Goal: Check status: Check status

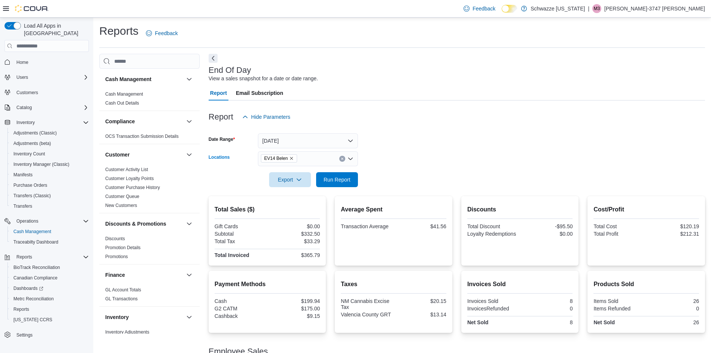
click at [289, 157] on icon "Remove EV14 Belen from selection in this group" at bounding box center [291, 158] width 4 height 4
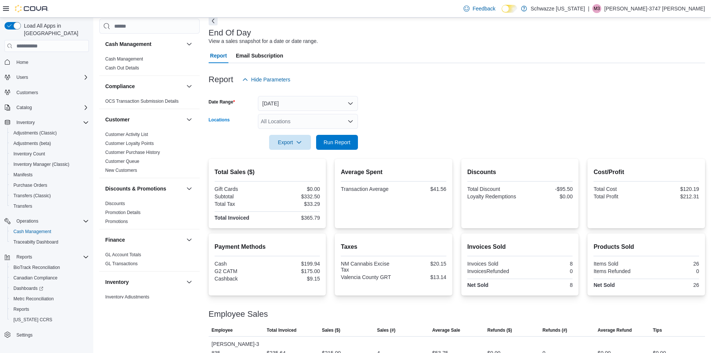
click at [295, 120] on div "All Locations" at bounding box center [308, 121] width 100 height 15
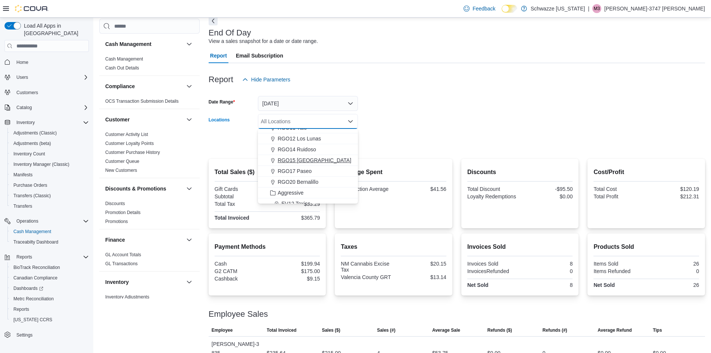
scroll to position [336, 0]
click at [302, 155] on span "Aggressive" at bounding box center [291, 155] width 26 height 7
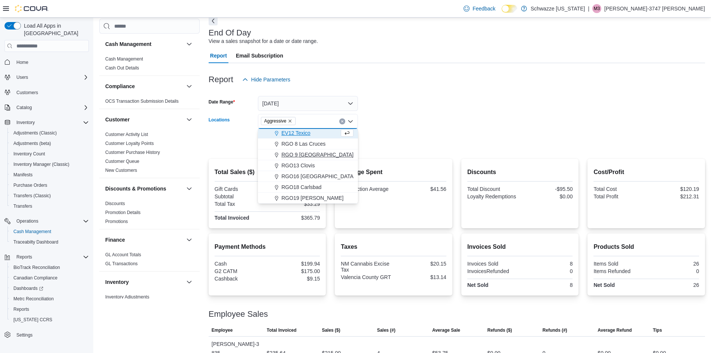
click at [308, 156] on span "RGO 9 [GEOGRAPHIC_DATA]" at bounding box center [318, 154] width 72 height 7
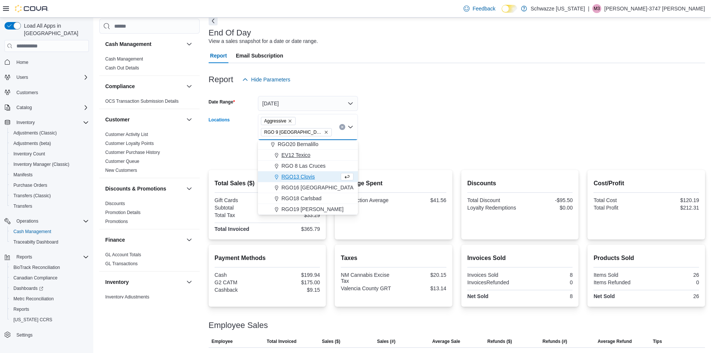
scroll to position [348, 0]
click at [290, 122] on icon "Remove Aggressive from selection in this group" at bounding box center [290, 121] width 4 height 4
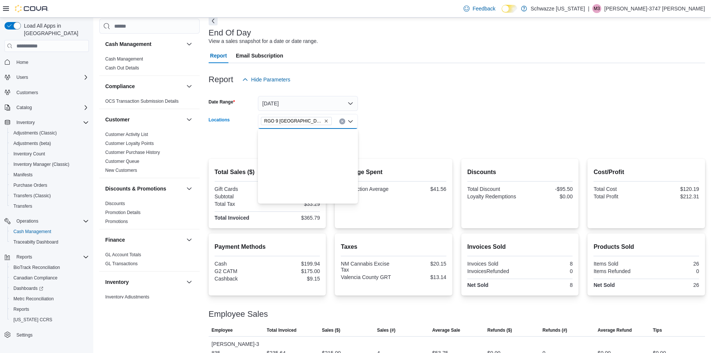
scroll to position [0, 0]
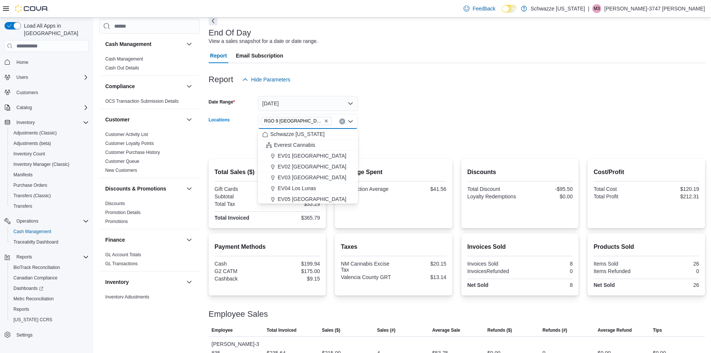
click at [405, 127] on form "Date Range [DATE] Locations [GEOGRAPHIC_DATA] 9 [GEOGRAPHIC_DATA] Combo box. Se…" at bounding box center [457, 118] width 497 height 63
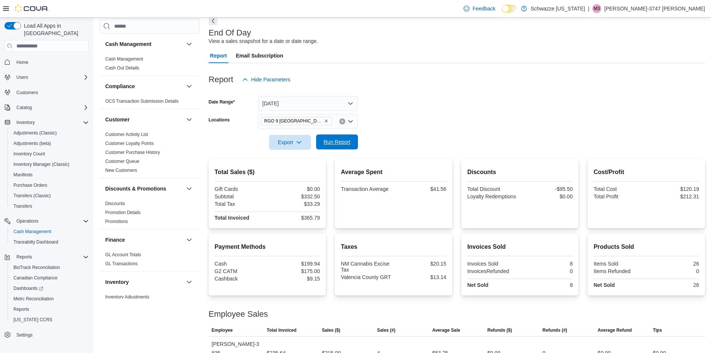
click at [335, 136] on span "Run Report" at bounding box center [337, 141] width 33 height 15
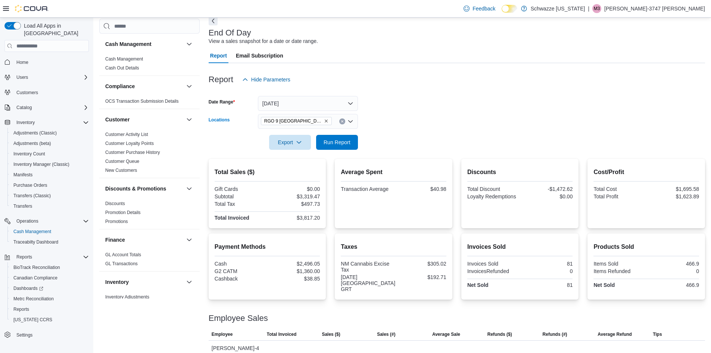
click at [325, 120] on icon "Remove RGO 9 Las Vegas from selection in this group" at bounding box center [326, 121] width 3 height 3
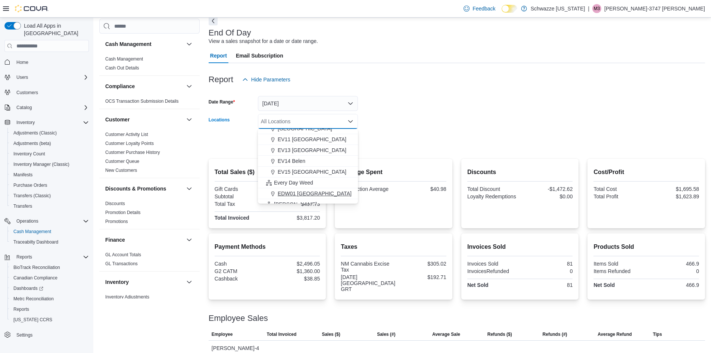
scroll to position [112, 0]
click at [296, 174] on span "EV14 Belen" at bounding box center [292, 173] width 28 height 7
click at [412, 87] on div at bounding box center [457, 91] width 497 height 9
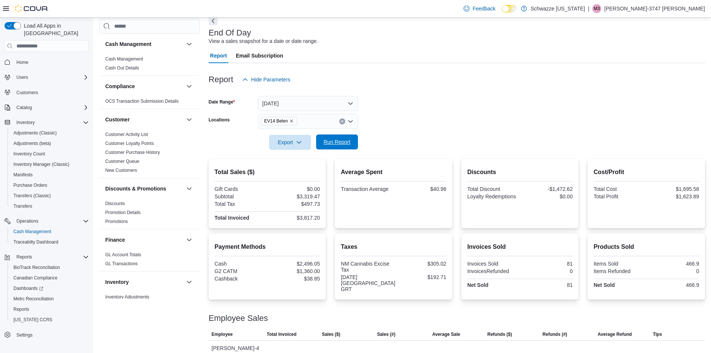
click at [350, 141] on span "Run Report" at bounding box center [337, 141] width 27 height 7
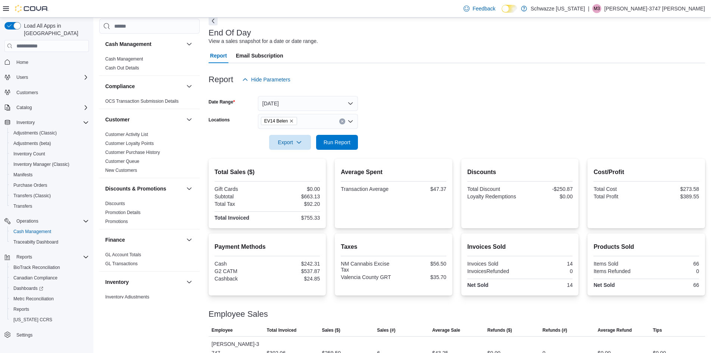
click at [292, 121] on icon "Remove EV14 Belen from selection in this group" at bounding box center [291, 121] width 4 height 4
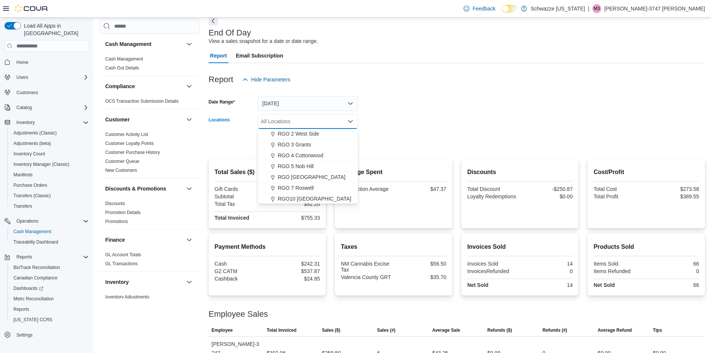
scroll to position [261, 0]
click at [306, 176] on span "RGO12 Los Lunas" at bounding box center [299, 175] width 43 height 7
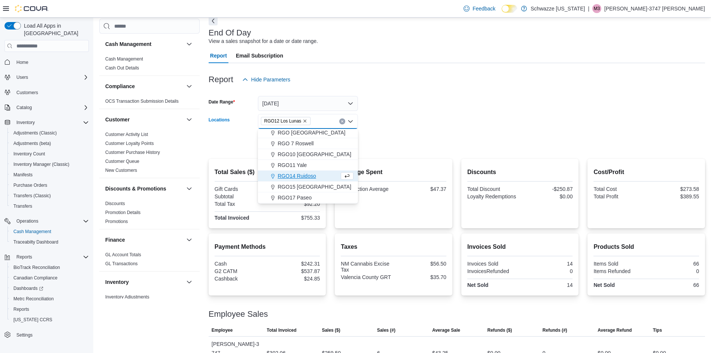
click at [396, 129] on div at bounding box center [457, 132] width 497 height 6
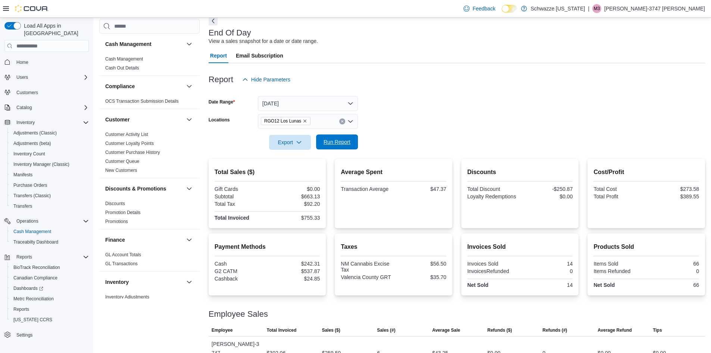
click at [342, 142] on span "Run Report" at bounding box center [337, 141] width 27 height 7
click at [342, 145] on span "Run Report" at bounding box center [337, 141] width 27 height 7
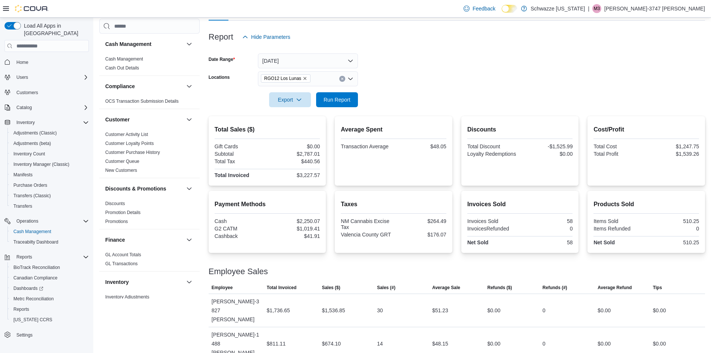
scroll to position [82, 0]
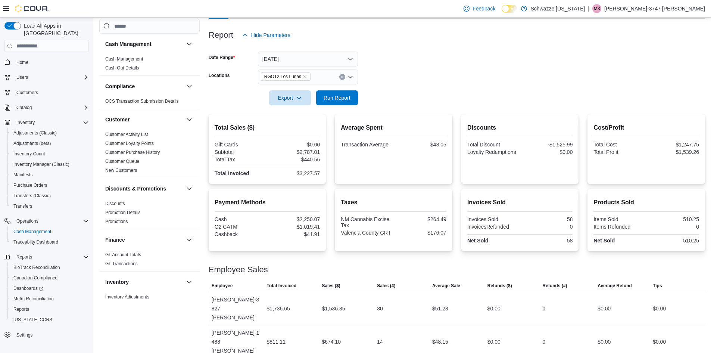
click at [635, 75] on form "Date Range [DATE] Locations RGO12 Los Lunas Export Run Report" at bounding box center [457, 74] width 497 height 63
